Goal: Navigation & Orientation: Find specific page/section

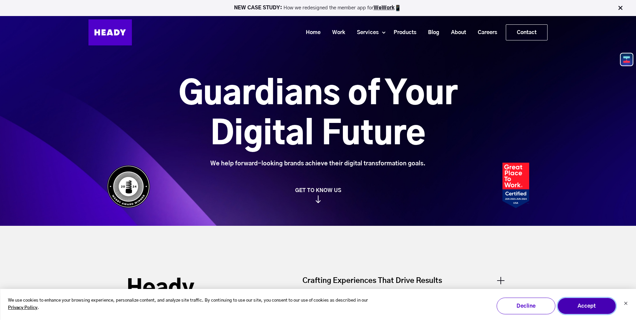
click at [601, 308] on button "Accept" at bounding box center [587, 306] width 59 height 17
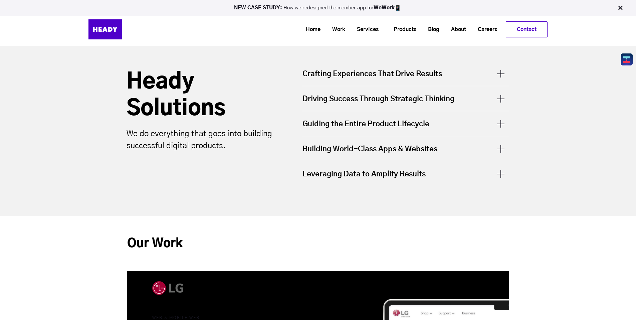
scroll to position [211, 0]
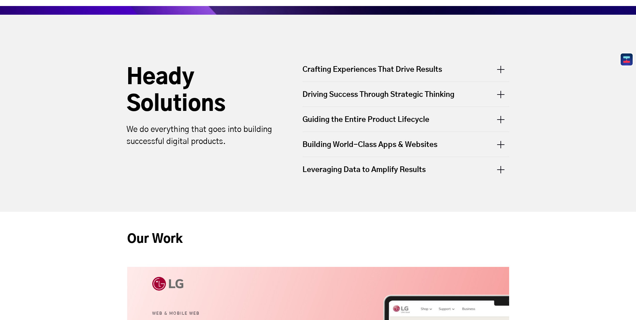
click at [325, 68] on div "Crafting Experiences That Drive Results" at bounding box center [406, 72] width 207 height 17
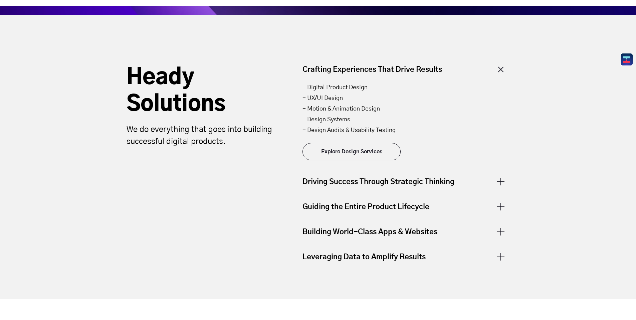
click at [325, 68] on div "Crafting Experiences That Drive Results" at bounding box center [406, 72] width 207 height 17
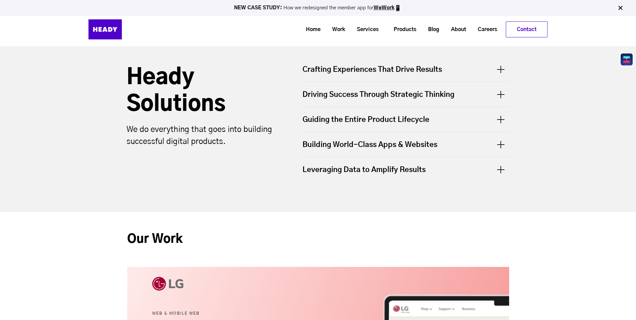
scroll to position [0, 0]
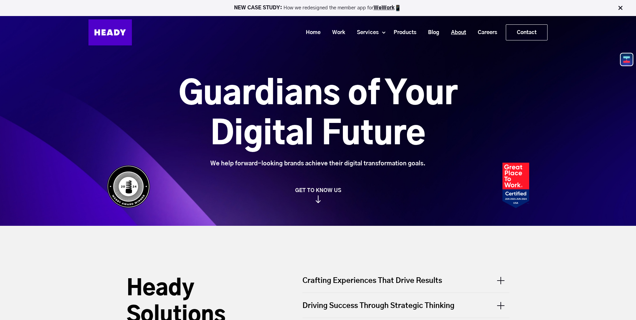
click at [454, 29] on link "About" at bounding box center [456, 32] width 27 height 12
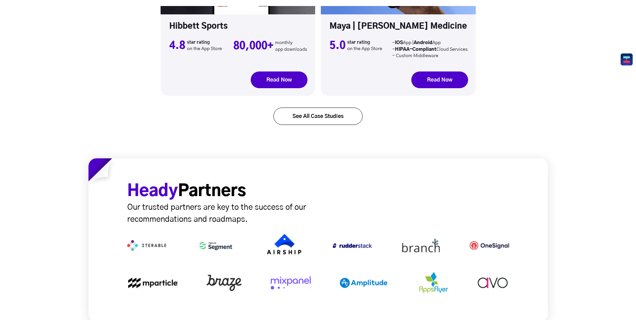
scroll to position [2248, 0]
